Goal: Task Accomplishment & Management: Manage account settings

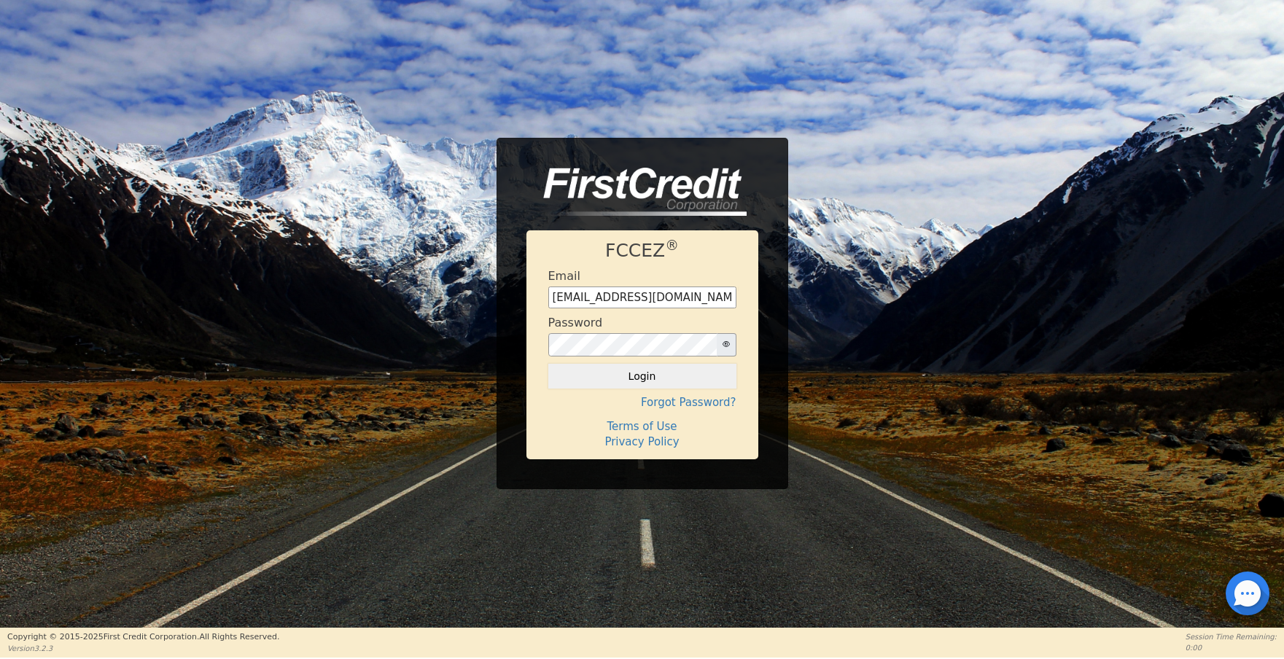
click at [669, 282] on div "Email [EMAIL_ADDRESS][DOMAIN_NAME]" at bounding box center [642, 288] width 188 height 39
click at [669, 284] on div "Email [EMAIL_ADDRESS][DOMAIN_NAME]" at bounding box center [642, 288] width 188 height 39
click at [669, 300] on input "[EMAIL_ADDRESS][DOMAIN_NAME]" at bounding box center [642, 298] width 188 height 22
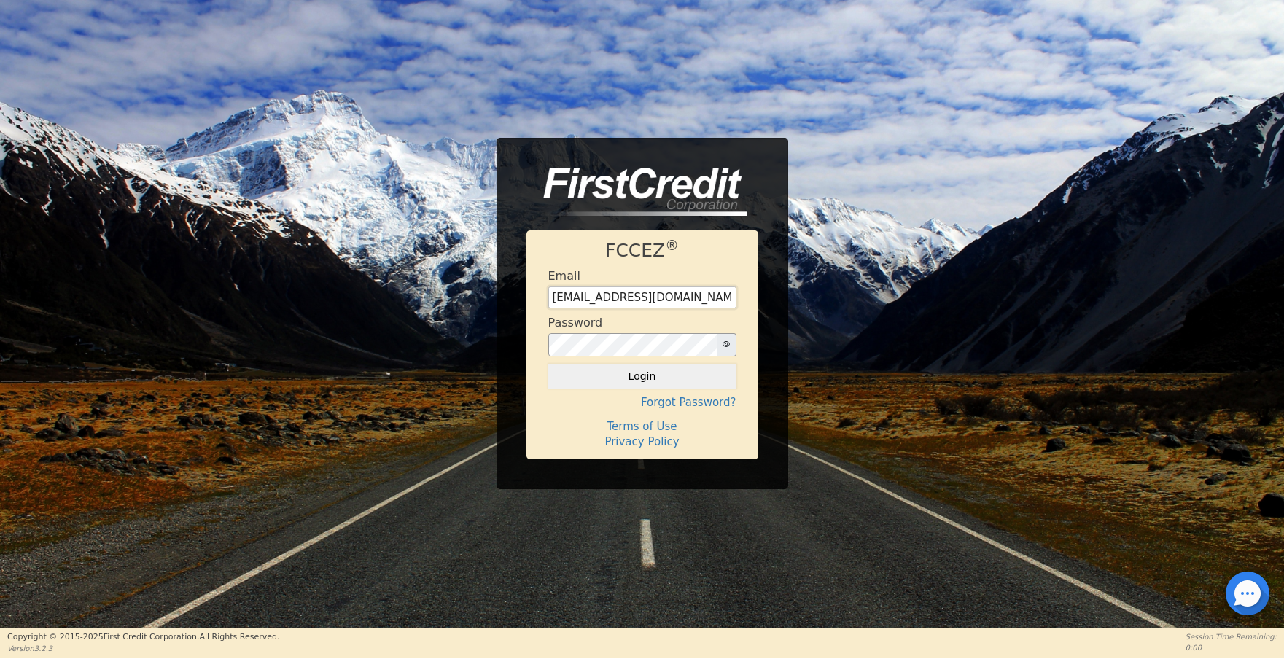
type input "[EMAIL_ADDRESS][DOMAIN_NAME]"
click at [614, 362] on form "Email [EMAIL_ADDRESS][DOMAIN_NAME] Password Login" at bounding box center [642, 329] width 188 height 120
drag, startPoint x: 618, startPoint y: 373, endPoint x: 638, endPoint y: 370, distance: 19.9
click at [618, 373] on button "Login" at bounding box center [642, 376] width 188 height 25
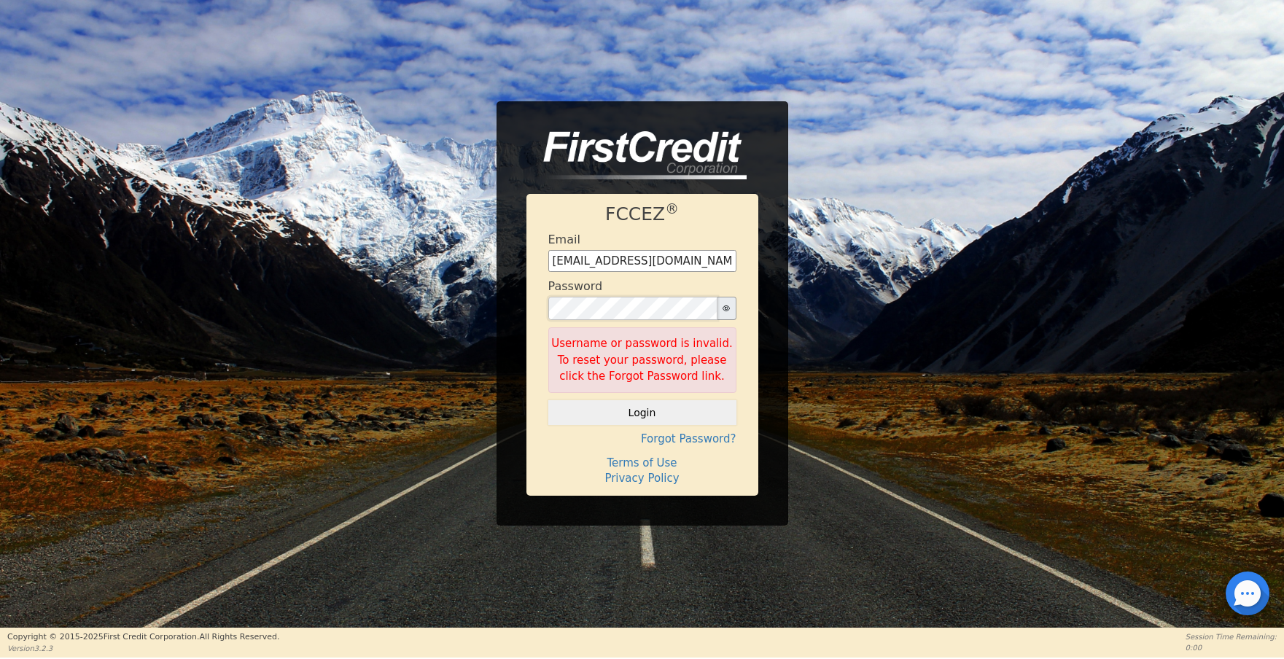
click at [548, 400] on button "Login" at bounding box center [642, 412] width 188 height 25
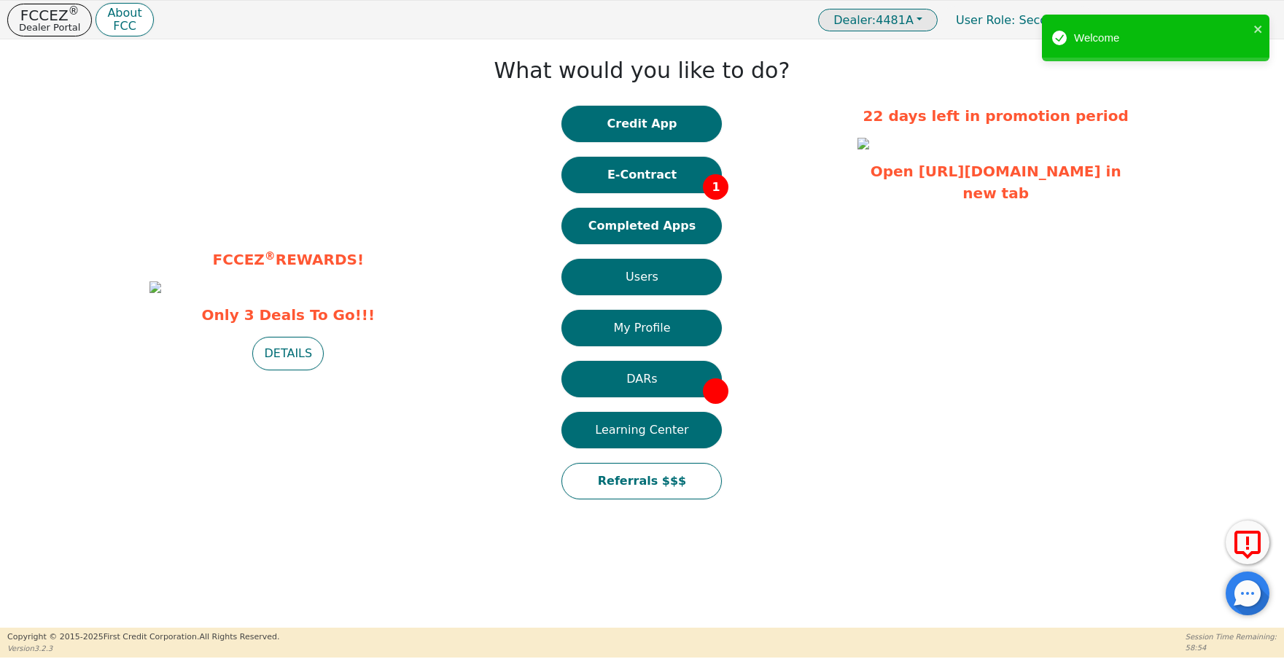
click at [938, 23] on button "Dealer: 4481A" at bounding box center [878, 20] width 120 height 23
click at [938, 22] on button "Dealer: 4481A" at bounding box center [878, 20] width 120 height 23
click at [1261, 29] on icon "close" at bounding box center [1258, 29] width 10 height 12
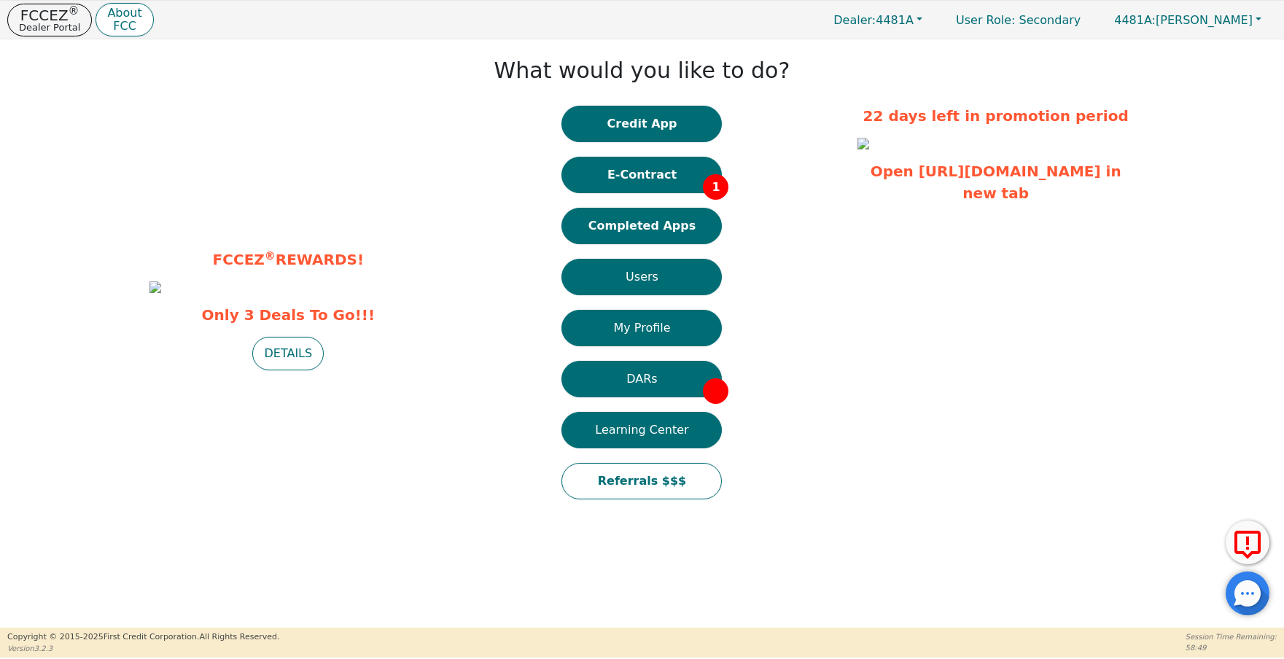
click at [640, 226] on button "Completed Apps" at bounding box center [641, 226] width 160 height 36
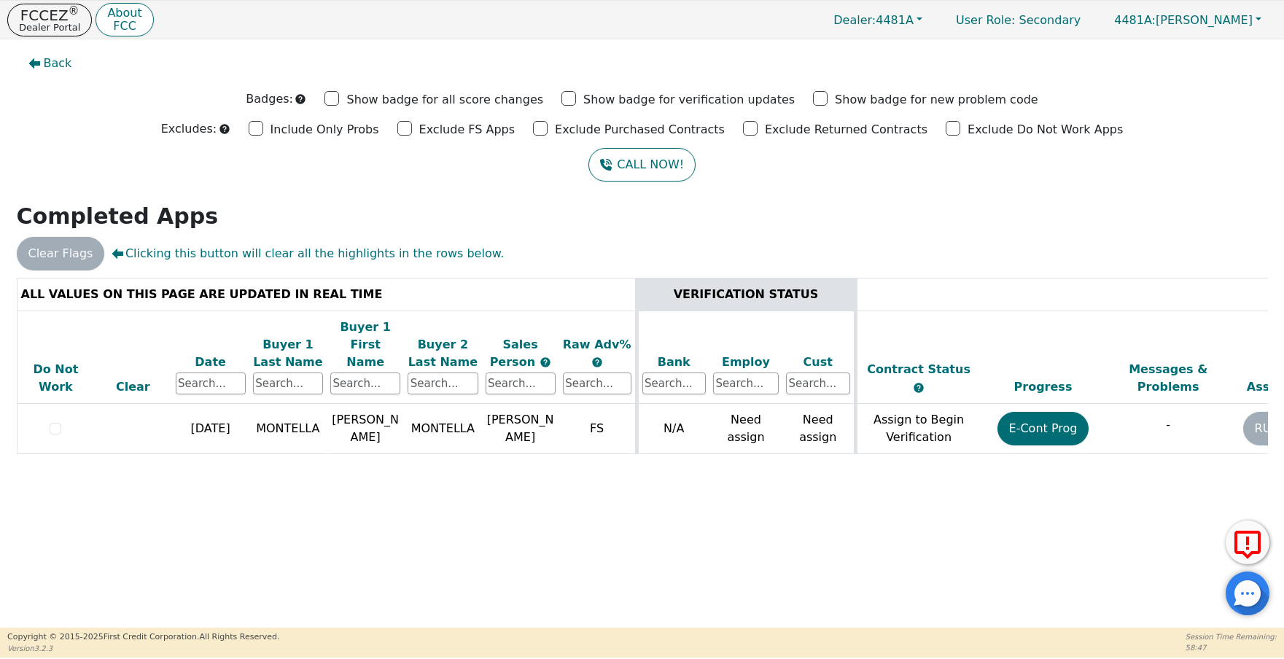
click at [392, 216] on h2 "Completed Apps" at bounding box center [642, 216] width 1251 height 26
